Goal: Contribute content: Contribute content

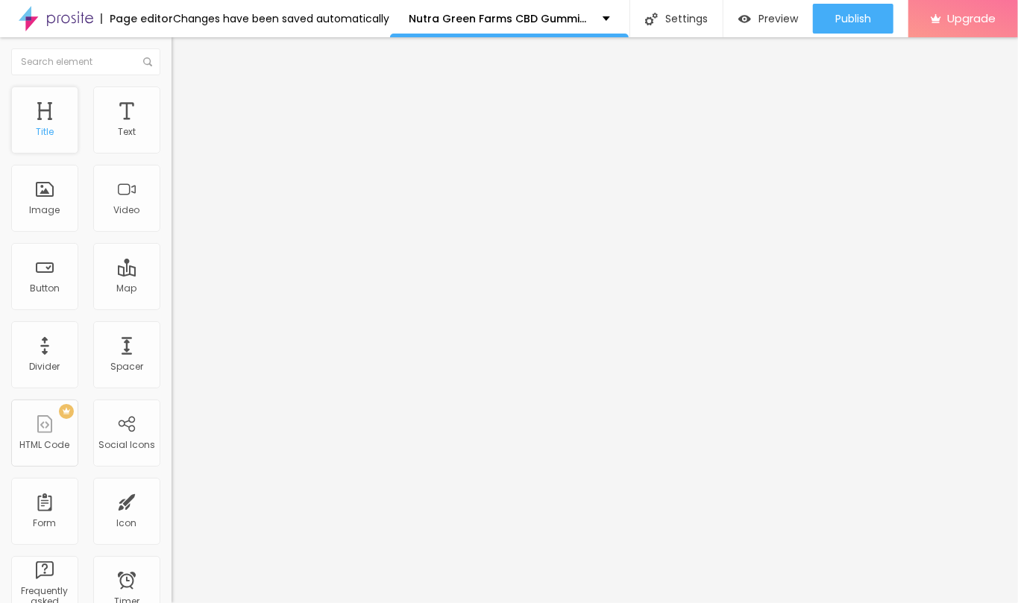
click at [54, 115] on div "Title" at bounding box center [44, 120] width 67 height 67
click at [172, 128] on span "Add image" at bounding box center [202, 122] width 61 height 13
click at [172, 151] on input "text" at bounding box center [261, 143] width 179 height 15
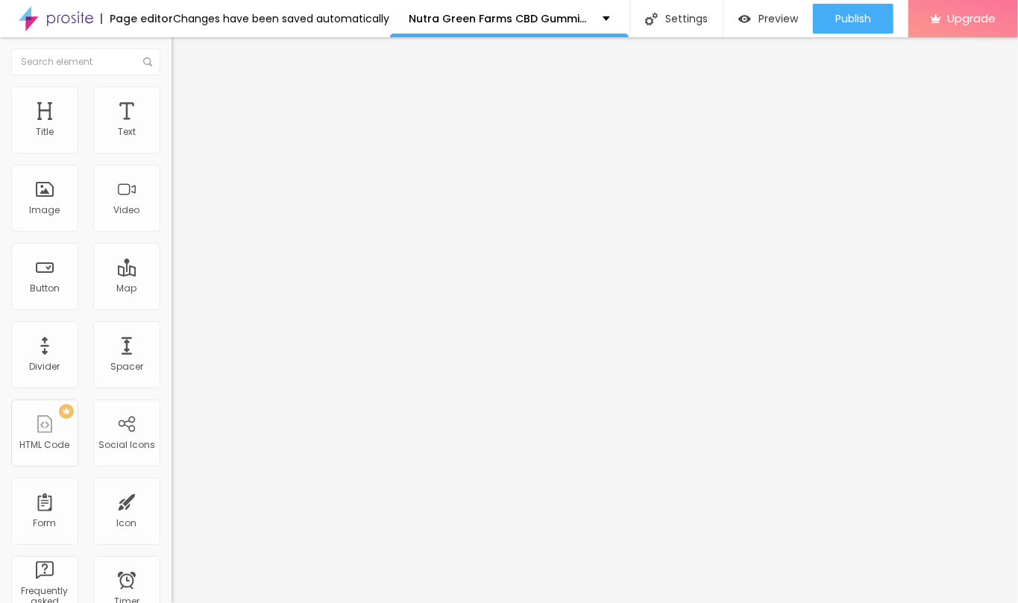
paste input "[URL][DOMAIN_NAME]"
type input "[URL][DOMAIN_NAME]"
click at [172, 306] on input "https://" at bounding box center [261, 298] width 179 height 15
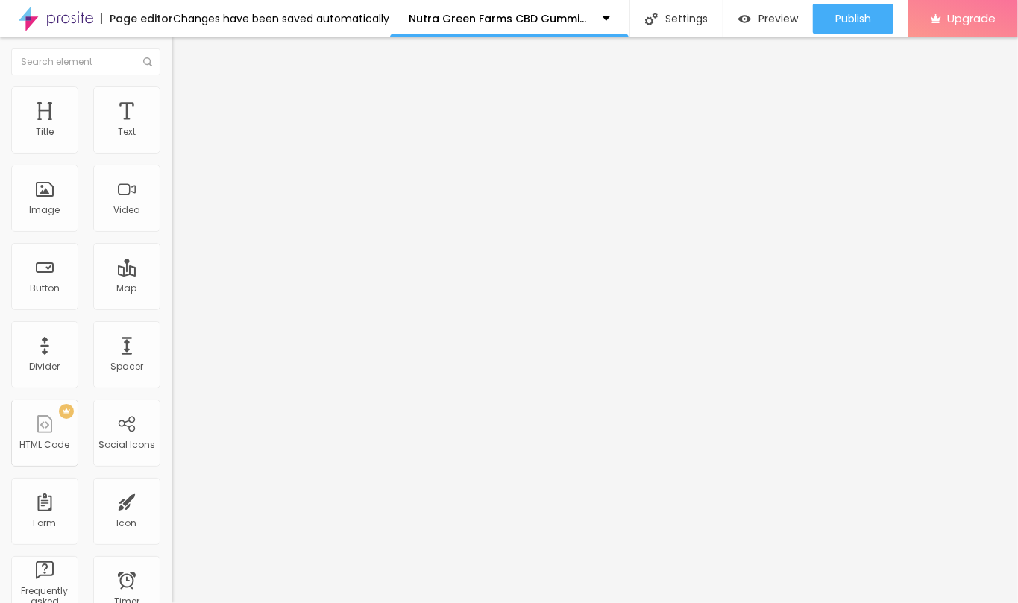
paste input "[DOMAIN_NAME][URL]"
type input "[URL][DOMAIN_NAME]"
click at [172, 151] on input "[URL][DOMAIN_NAME]" at bounding box center [261, 143] width 179 height 15
paste input "Nutra Green Farms CBD Gummies"
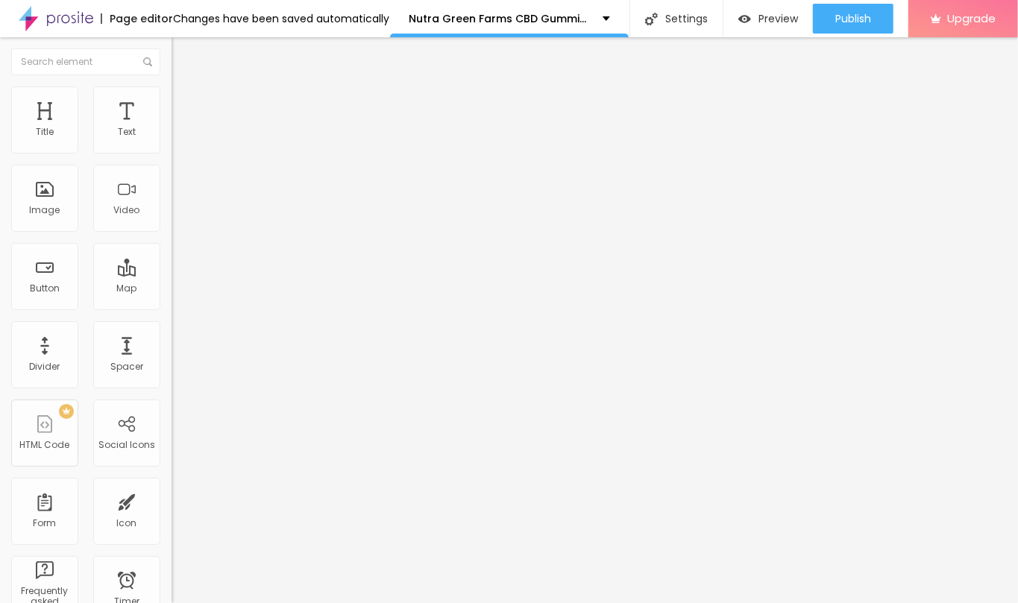
type input "Nutra Green Farms CBD Gummies"
click at [172, 88] on img at bounding box center [178, 93] width 13 height 13
drag, startPoint x: 139, startPoint y: 166, endPoint x: 118, endPoint y: 162, distance: 21.2
click at [172, 154] on div at bounding box center [258, 147] width 172 height 13
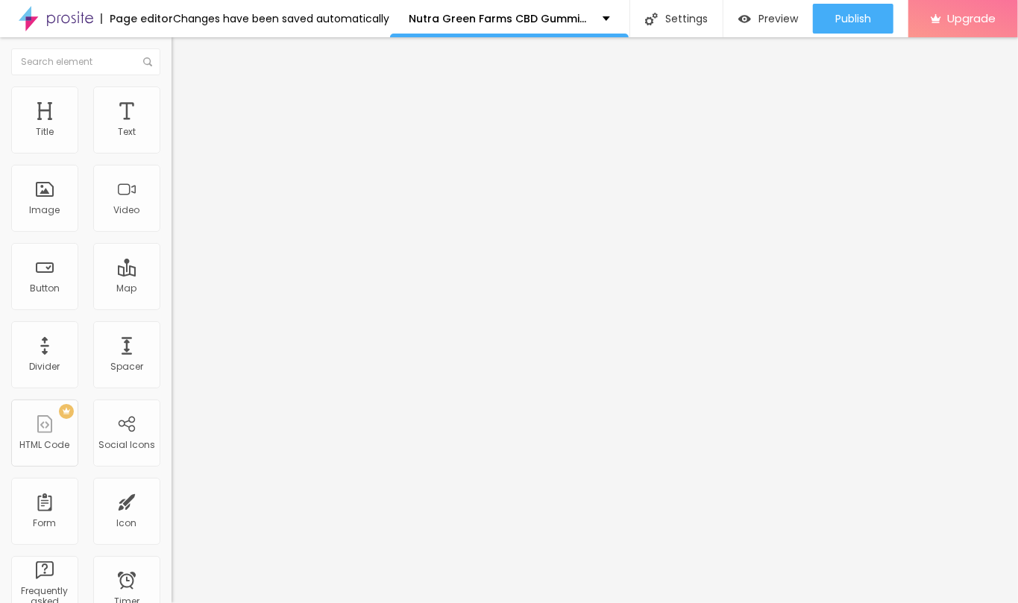
type input "75"
type input "70"
type input "65"
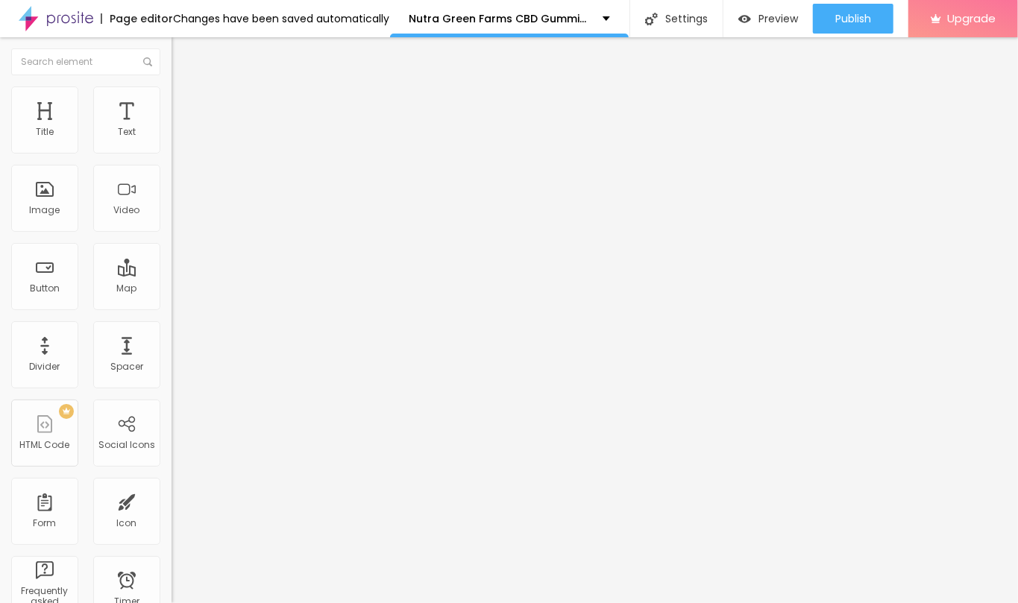
type input "65"
type input "60"
type input "55"
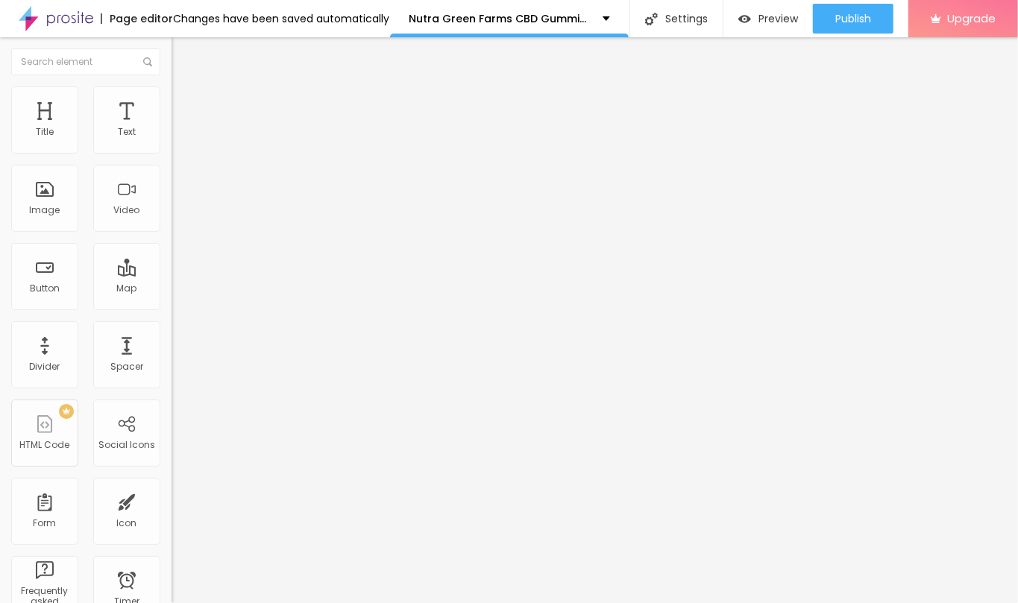
type input "50"
type input "45"
type input "40"
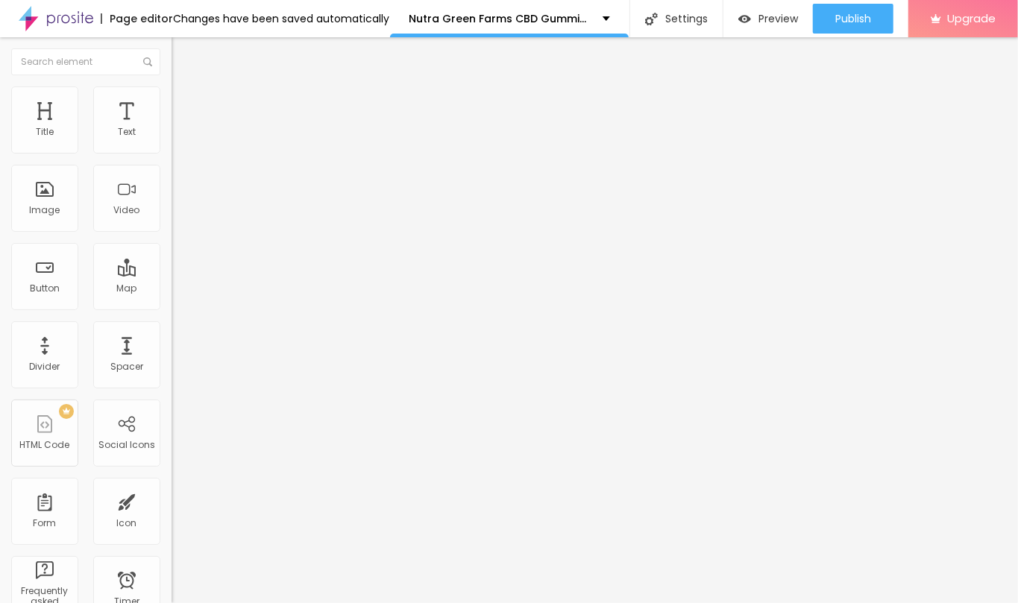
type input "40"
type input "35"
type input "30"
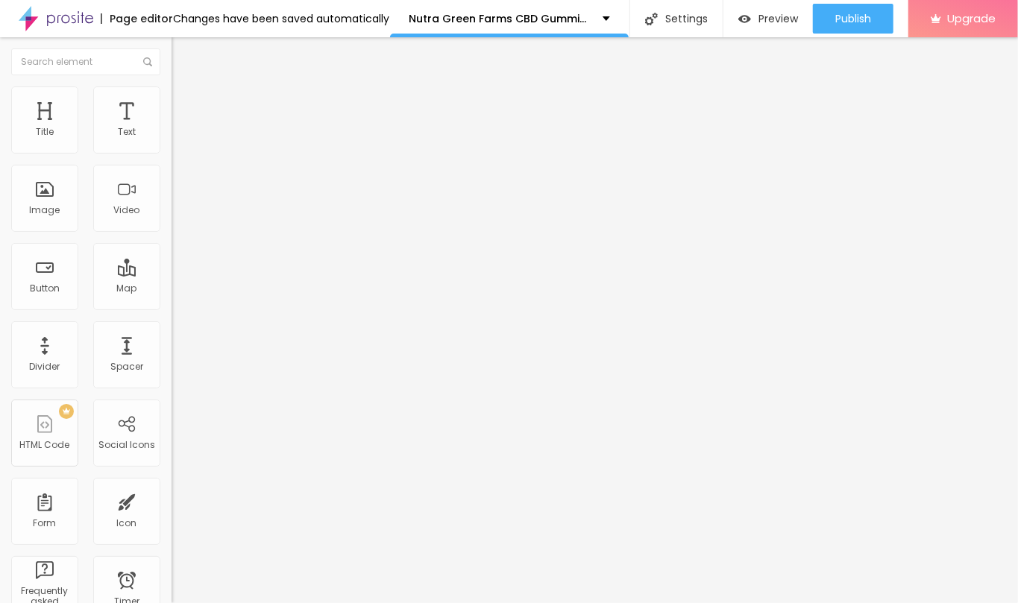
type input "25"
type input "30"
drag, startPoint x: 118, startPoint y: 162, endPoint x: 43, endPoint y: 159, distance: 74.6
type input "30"
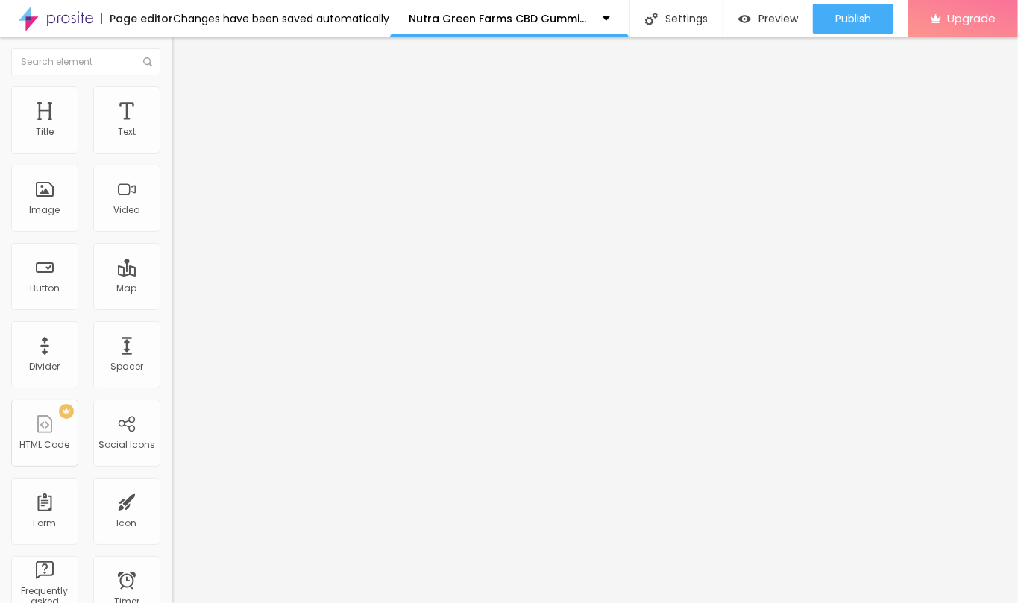
click at [172, 153] on input "range" at bounding box center [220, 147] width 96 height 12
click at [172, 221] on button "button" at bounding box center [182, 213] width 21 height 16
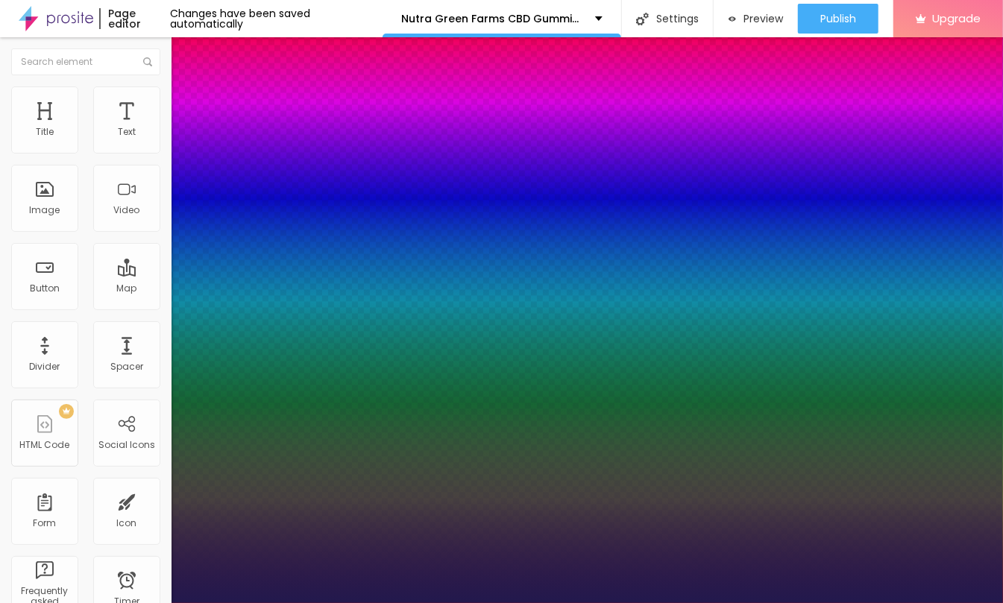
type input "1"
type input "25"
type input "1"
type input "25"
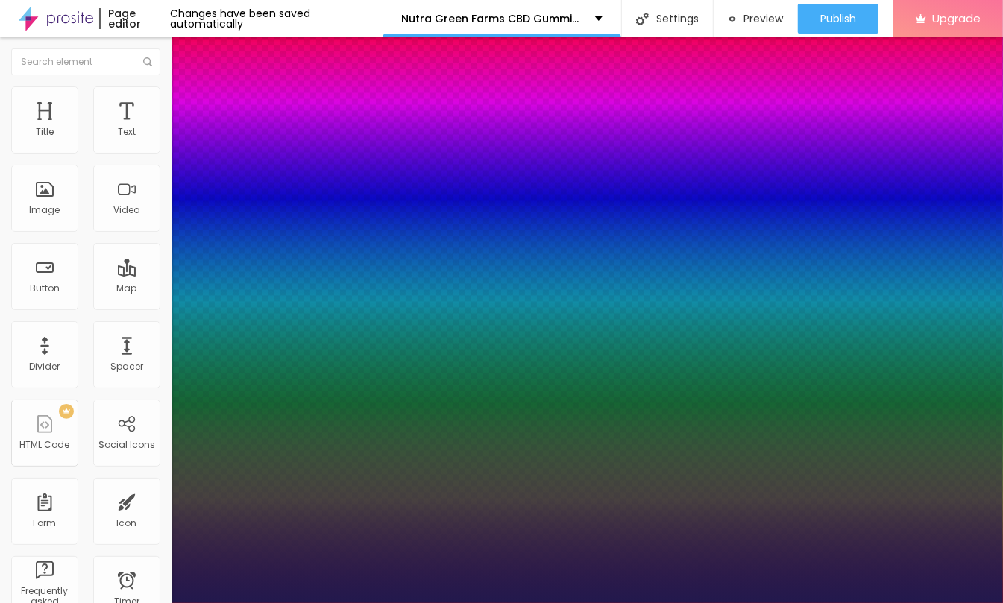
click at [430, 603] on div at bounding box center [501, 603] width 1003 height 0
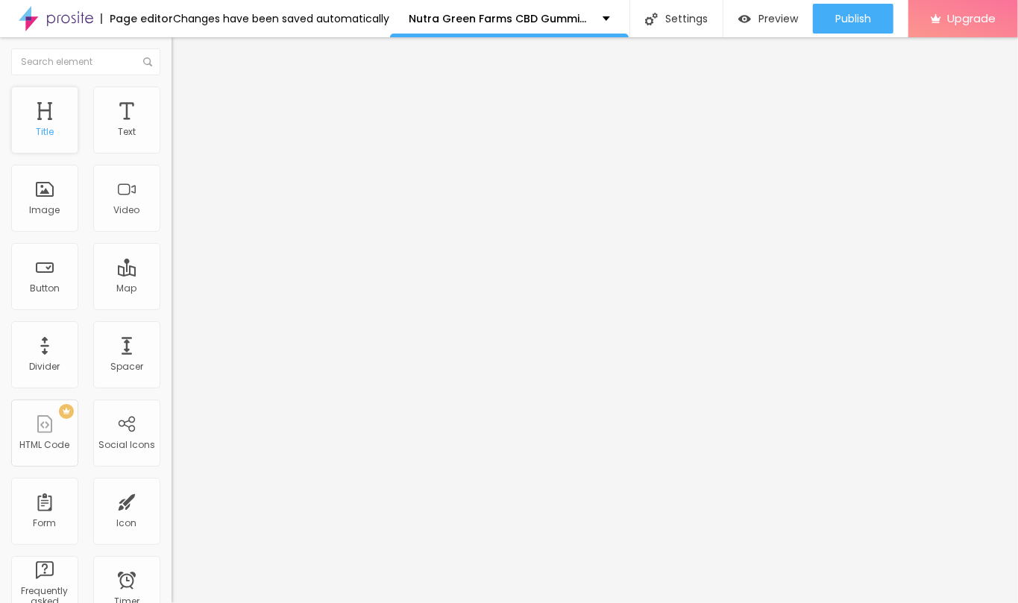
click at [45, 119] on div "Title" at bounding box center [44, 120] width 67 height 67
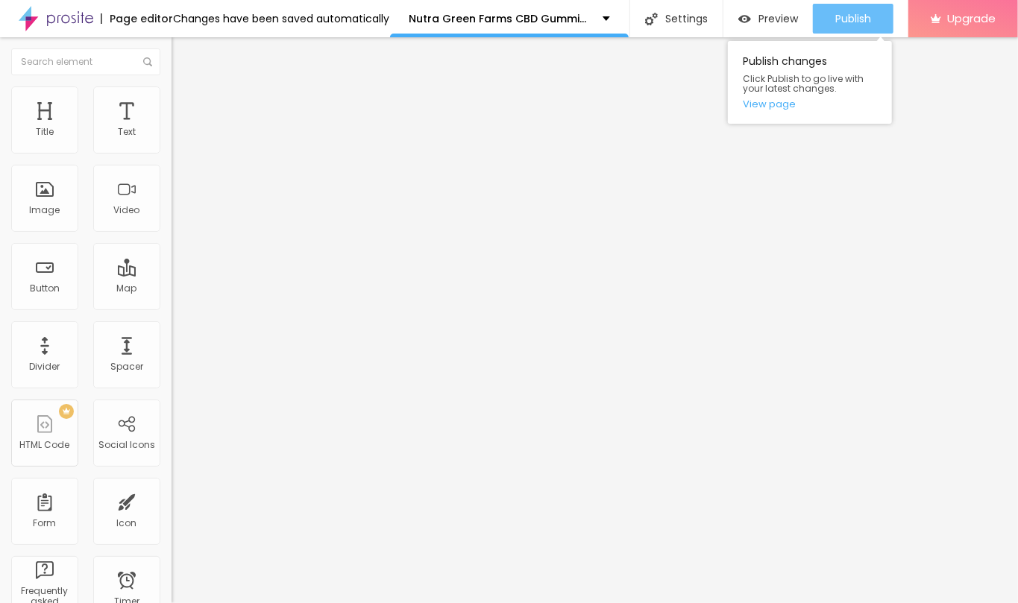
click at [855, 13] on span "Publish" at bounding box center [853, 19] width 36 height 12
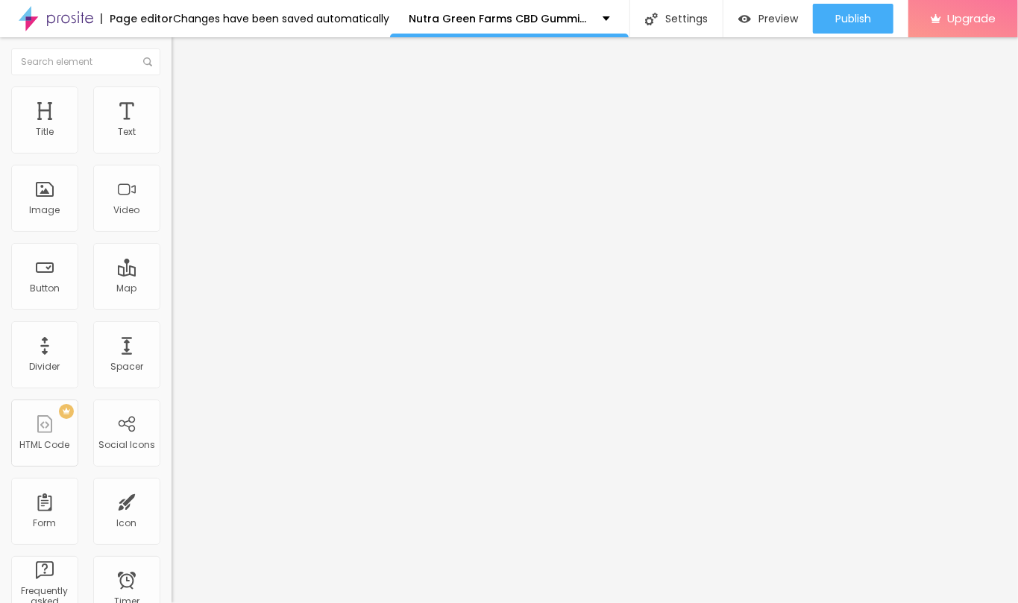
click at [178, 216] on icon "button" at bounding box center [182, 211] width 9 height 9
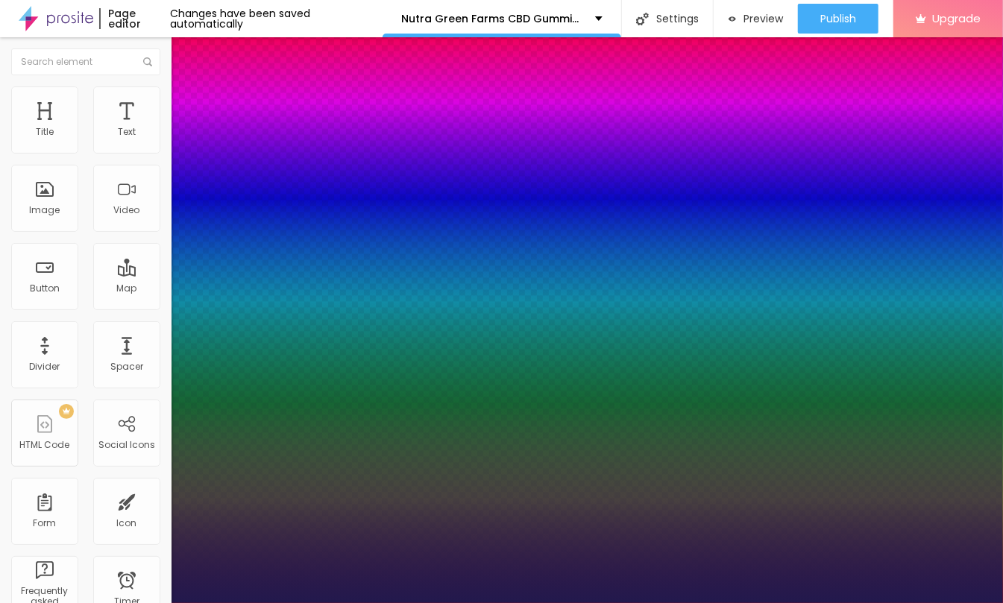
type input "1"
type input "25"
type input "1"
type input "25"
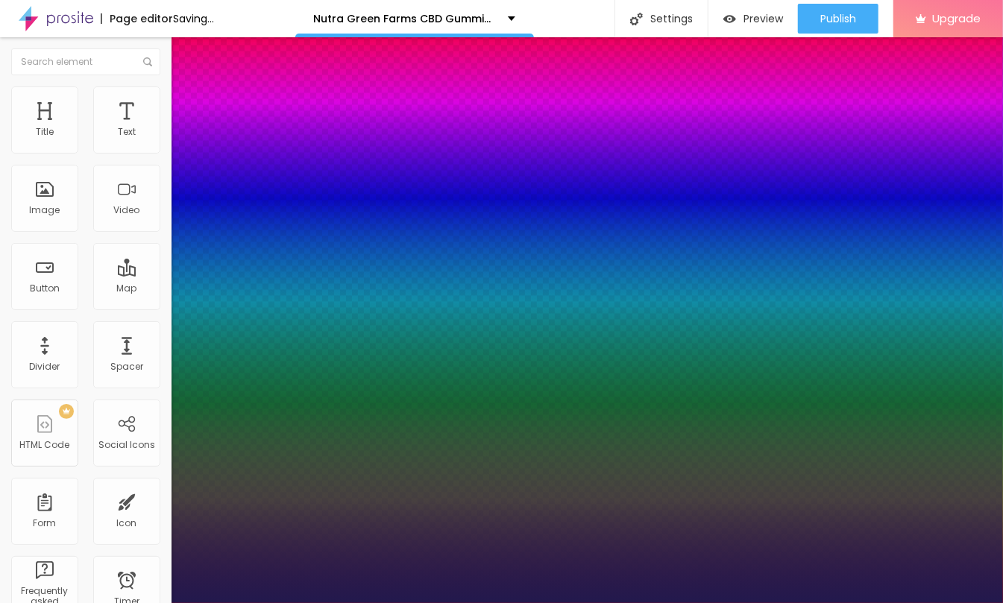
type input "1"
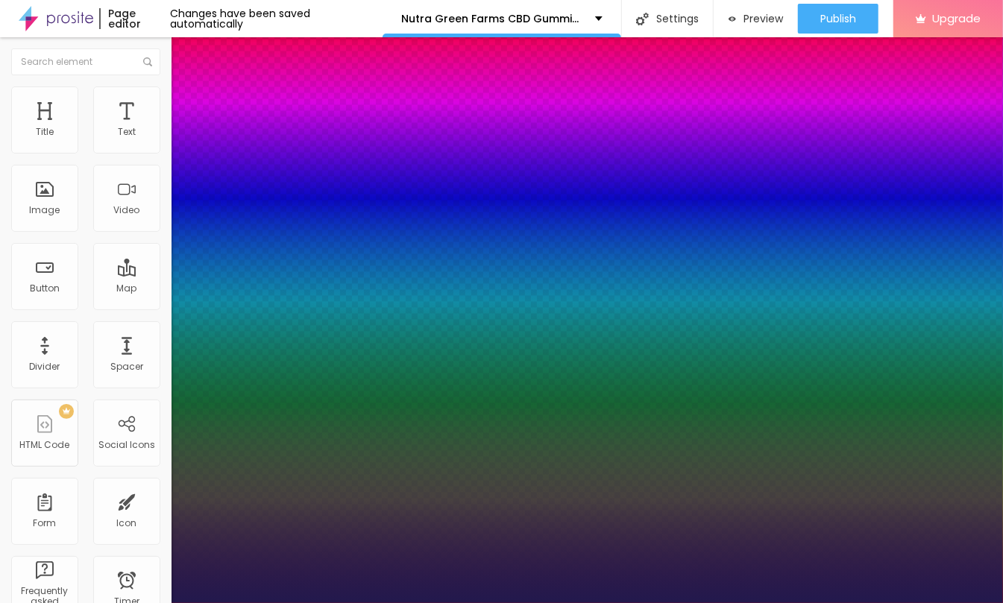
click at [609, 603] on div at bounding box center [501, 603] width 1003 height 0
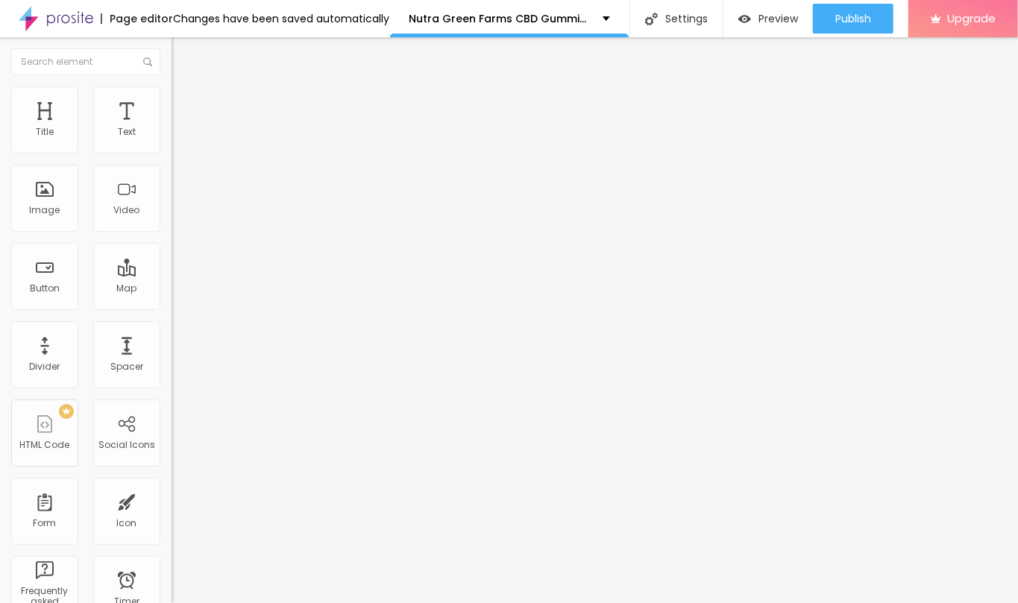
click at [183, 55] on img "button" at bounding box center [189, 54] width 12 height 12
click at [40, 198] on div "Image" at bounding box center [44, 198] width 67 height 67
click at [43, 198] on div "Image" at bounding box center [44, 198] width 67 height 67
click at [172, 128] on span "Add image" at bounding box center [202, 122] width 61 height 13
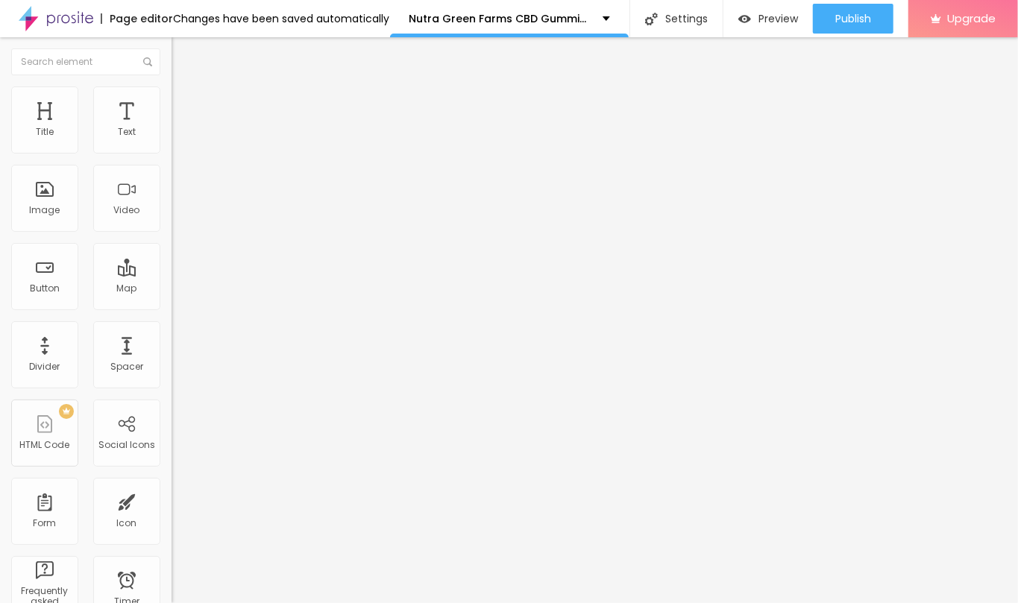
click at [172, 151] on input "text" at bounding box center [261, 143] width 179 height 15
paste input "Nutra Green Farms CBD Gummies"
type input "Nutra Green Farms CBD Gummies"
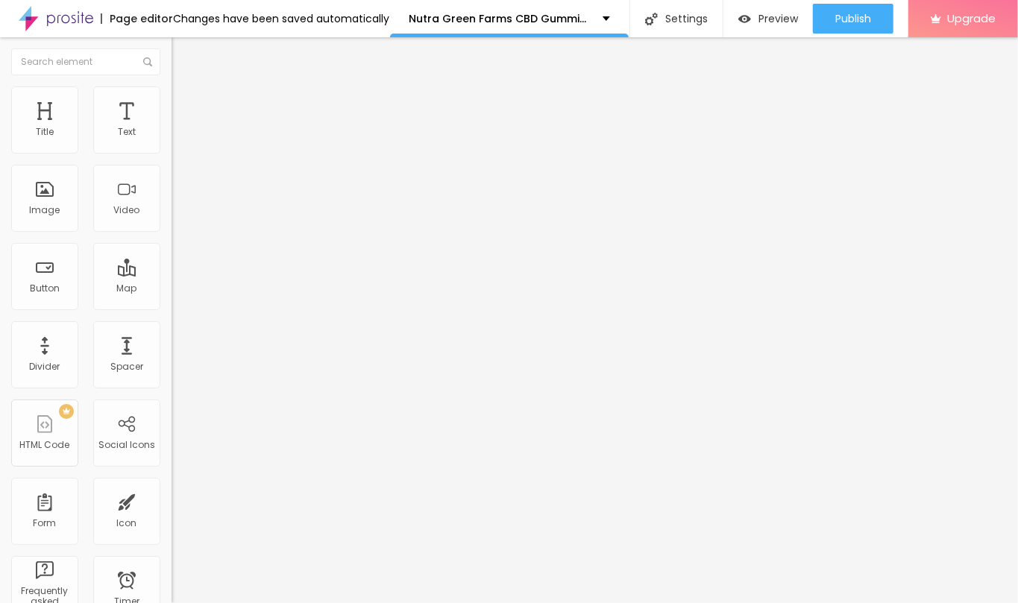
drag, startPoint x: 60, startPoint y: 404, endPoint x: 171, endPoint y: 412, distance: 110.6
click at [172, 306] on input "https://" at bounding box center [261, 298] width 179 height 15
paste input "[DOMAIN_NAME][URL]"
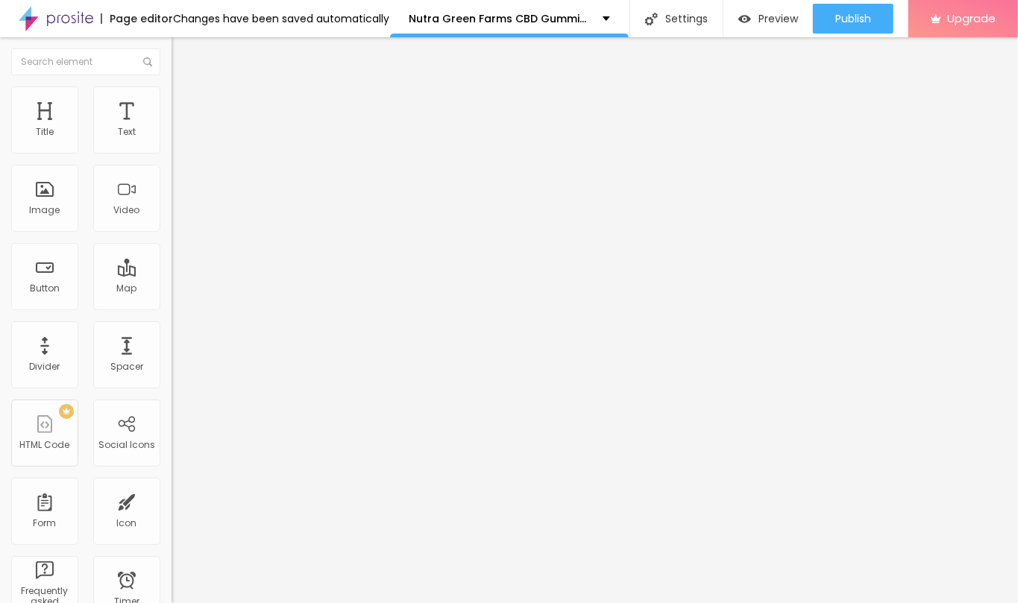
type input "[URL][DOMAIN_NAME]"
click at [172, 92] on li "Style" at bounding box center [258, 94] width 172 height 15
type input "75"
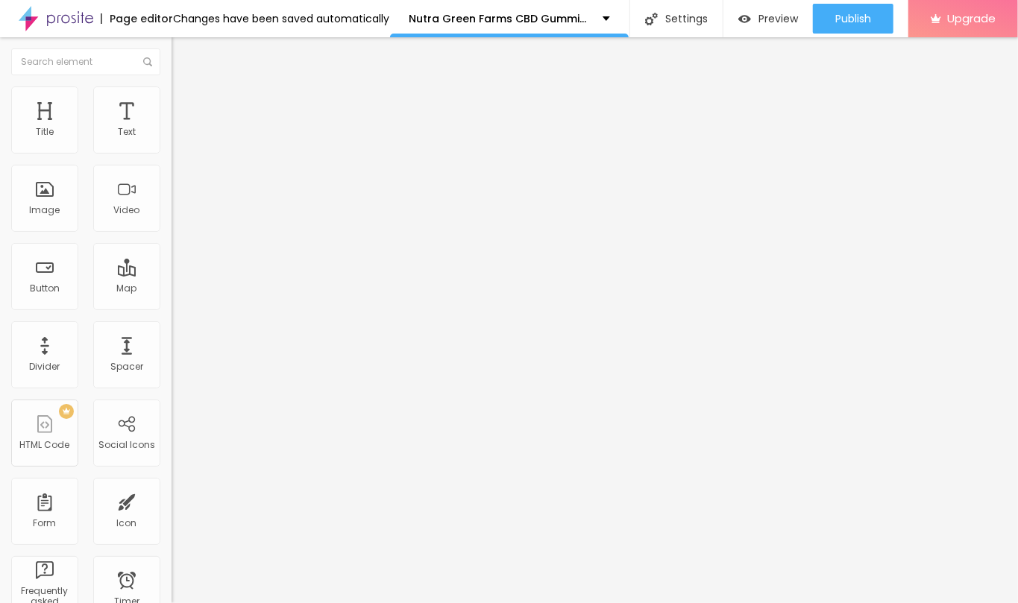
type input "70"
type input "65"
type input "60"
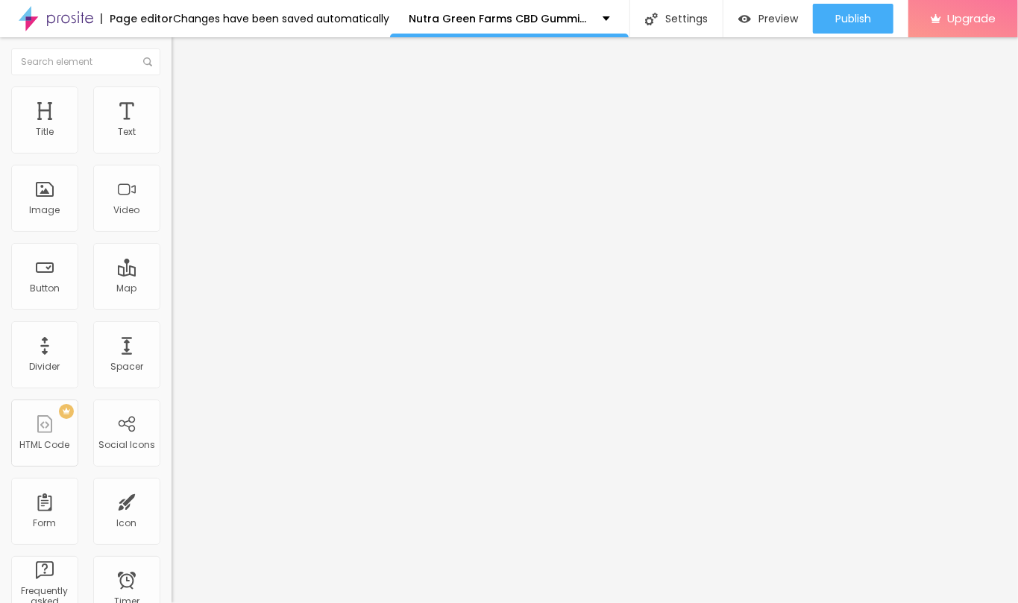
type input "60"
type input "45"
type input "40"
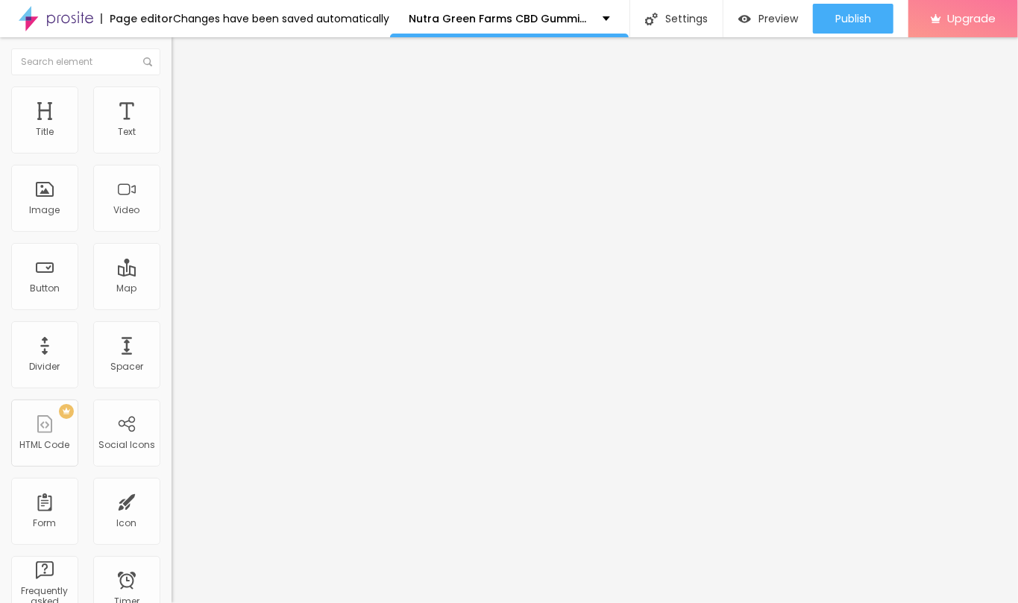
type input "35"
type input "30"
type input "25"
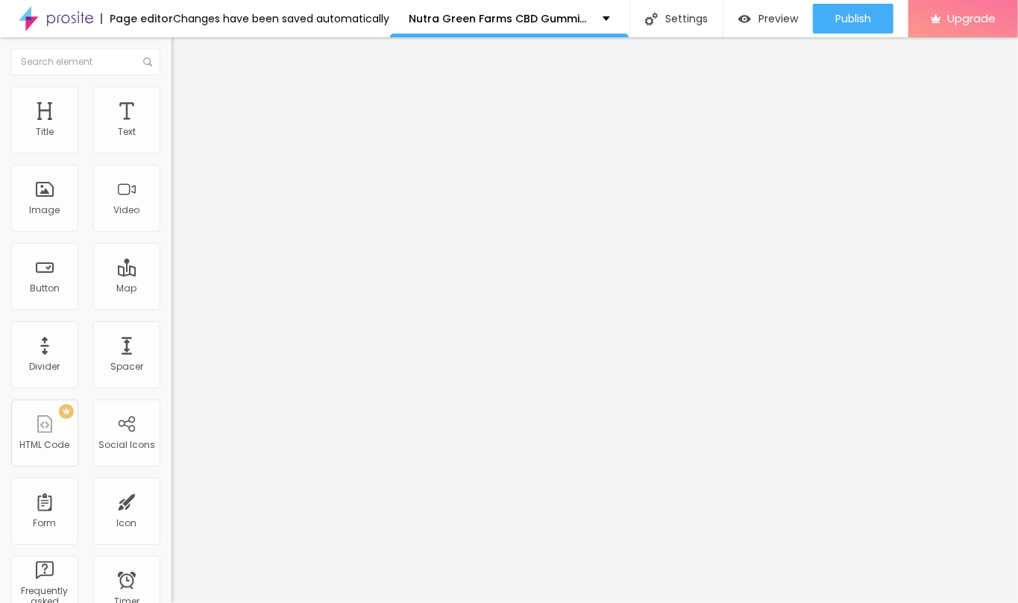
drag, startPoint x: 114, startPoint y: 157, endPoint x: 40, endPoint y: 157, distance: 74.6
type input "25"
click at [172, 153] on input "range" at bounding box center [220, 147] width 96 height 12
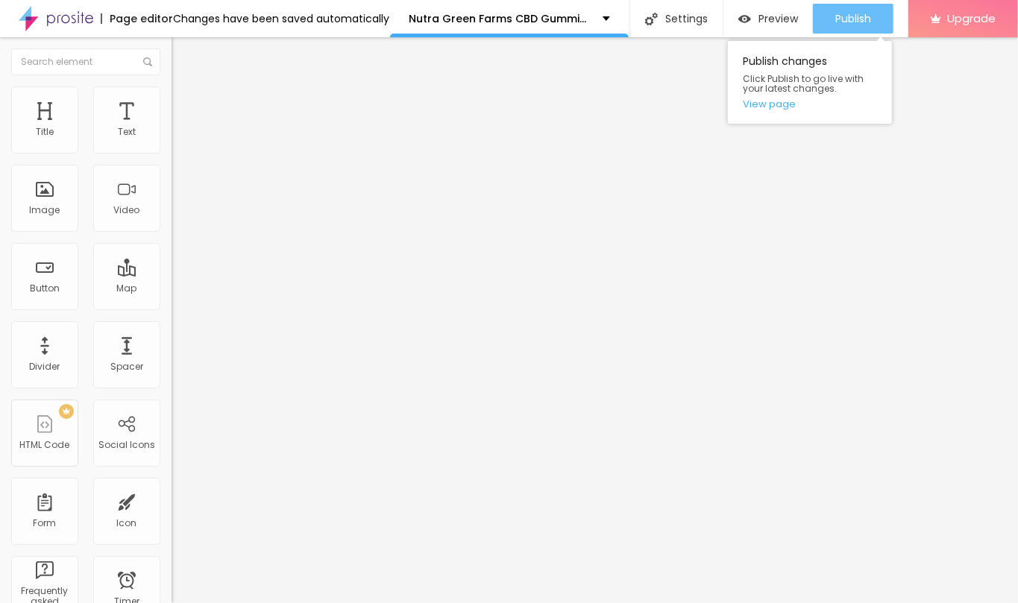
click at [836, 19] on span "Publish" at bounding box center [853, 19] width 36 height 12
